Goal: Information Seeking & Learning: Understand process/instructions

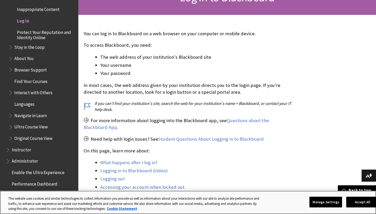
click at [357, 200] on button "Accept All" at bounding box center [362, 201] width 33 height 11
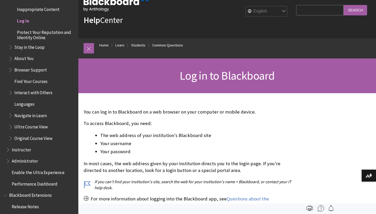
scroll to position [15, 0]
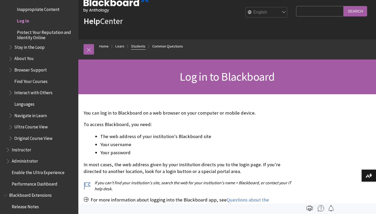
click at [136, 45] on link "Students" at bounding box center [138, 46] width 14 height 7
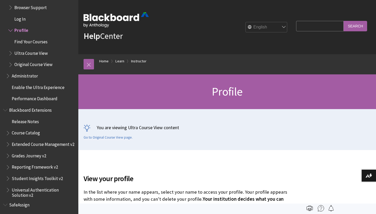
scroll to position [588, 0]
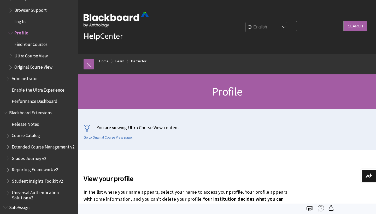
click at [17, 17] on span "Log In" at bounding box center [19, 20] width 11 height 7
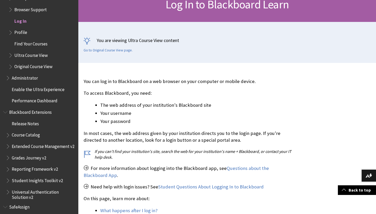
scroll to position [89, 0]
